Goal: Task Accomplishment & Management: Use online tool/utility

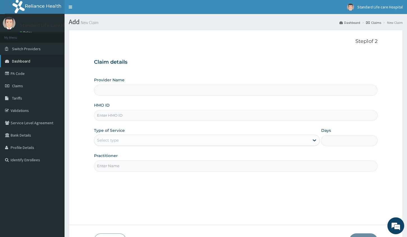
click at [18, 64] on link "Dashboard" at bounding box center [32, 61] width 65 height 12
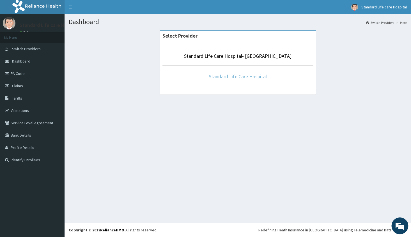
click at [224, 74] on link "Standard Life Care Hospital" at bounding box center [238, 76] width 58 height 6
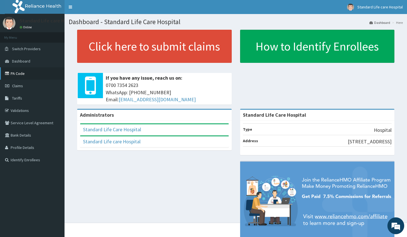
click at [34, 76] on link "PA Code" at bounding box center [32, 73] width 65 height 12
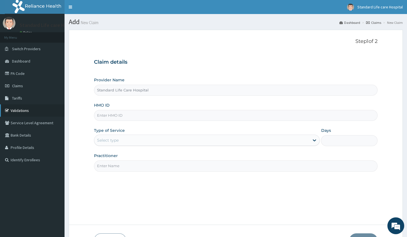
click at [19, 109] on link "Validations" at bounding box center [32, 110] width 65 height 12
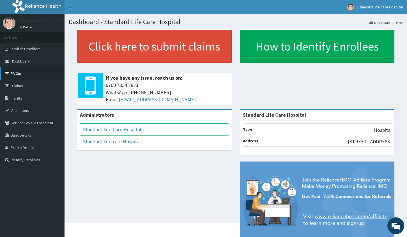
click at [26, 75] on link "PA Code" at bounding box center [32, 73] width 65 height 12
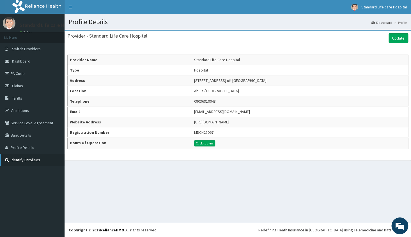
click at [27, 161] on link "Identify Enrollees" at bounding box center [32, 160] width 65 height 12
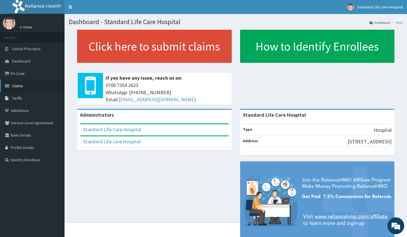
click at [30, 86] on link "Claims" at bounding box center [32, 86] width 65 height 12
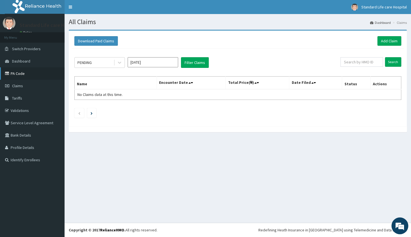
click at [51, 70] on link "PA Code" at bounding box center [32, 73] width 65 height 12
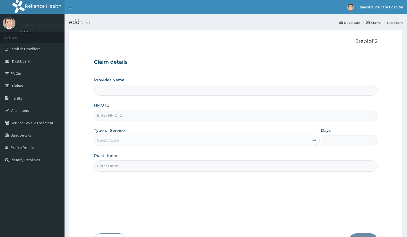
type input "Standard Life Care Hospital"
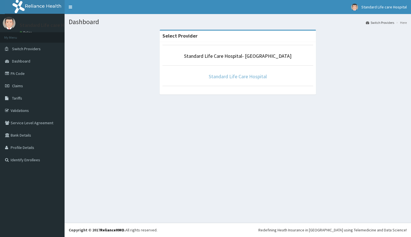
click at [230, 74] on link "Standard Life Care Hospital" at bounding box center [238, 76] width 58 height 6
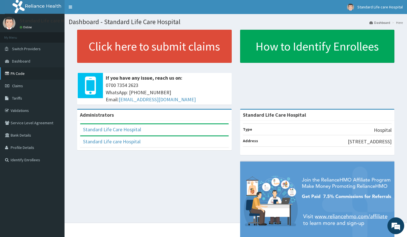
click at [13, 75] on link "PA Code" at bounding box center [32, 73] width 65 height 12
click at [42, 68] on link "PA Code" at bounding box center [32, 73] width 65 height 12
click at [25, 73] on link "PA Code" at bounding box center [32, 73] width 65 height 12
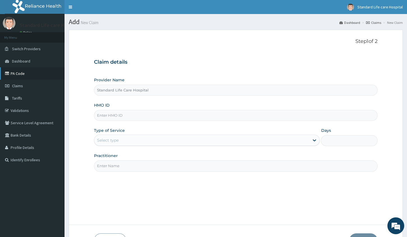
click at [28, 73] on link "PA Code" at bounding box center [32, 73] width 65 height 12
